Goal: Go to known website: Go to known website

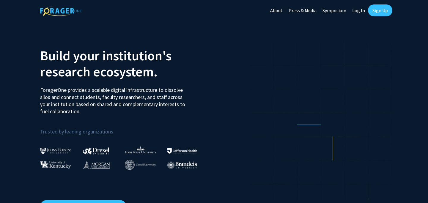
scroll to position [2, 0]
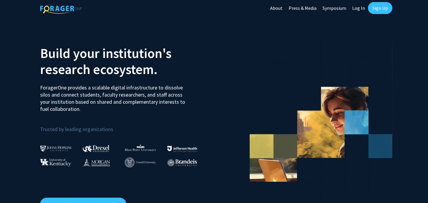
click at [351, 4] on link "Log In" at bounding box center [358, 8] width 19 height 21
select select
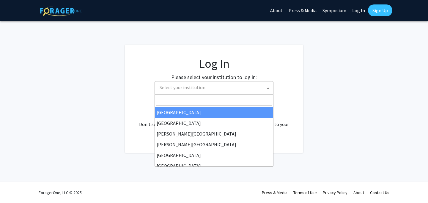
click at [201, 85] on span "Select your institution" at bounding box center [182, 87] width 46 height 6
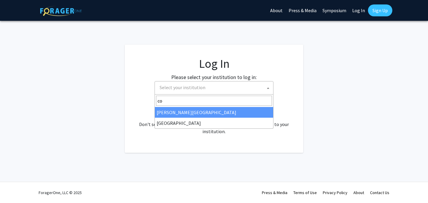
type input "c"
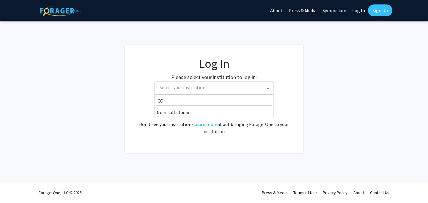
type input "C"
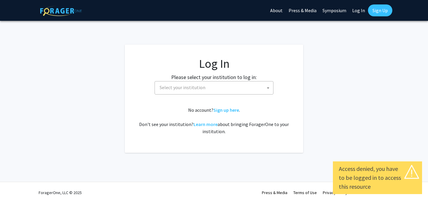
select select
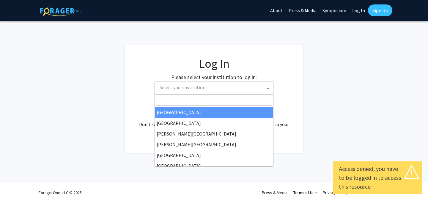
click at [201, 86] on span "Select your institution" at bounding box center [182, 87] width 46 height 6
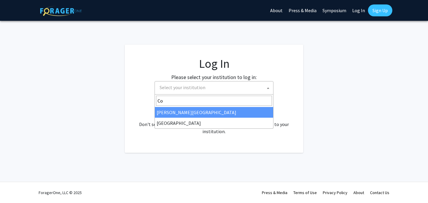
type input "C"
